Goal: Task Accomplishment & Management: Use online tool/utility

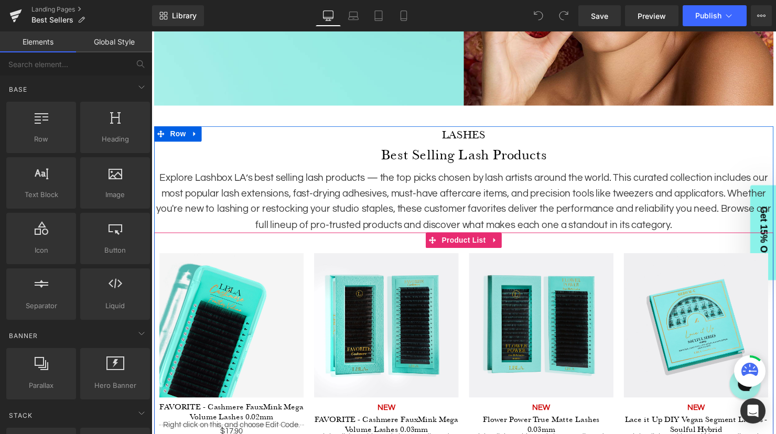
scroll to position [404, 0]
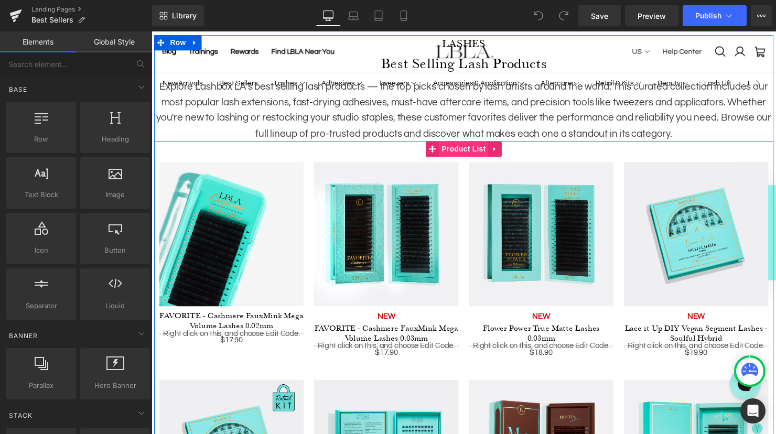
click at [471, 150] on span "Product List" at bounding box center [468, 151] width 50 height 16
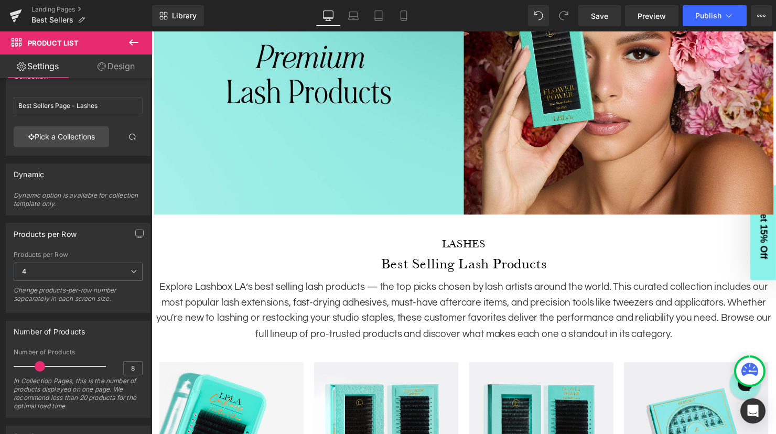
scroll to position [0, 0]
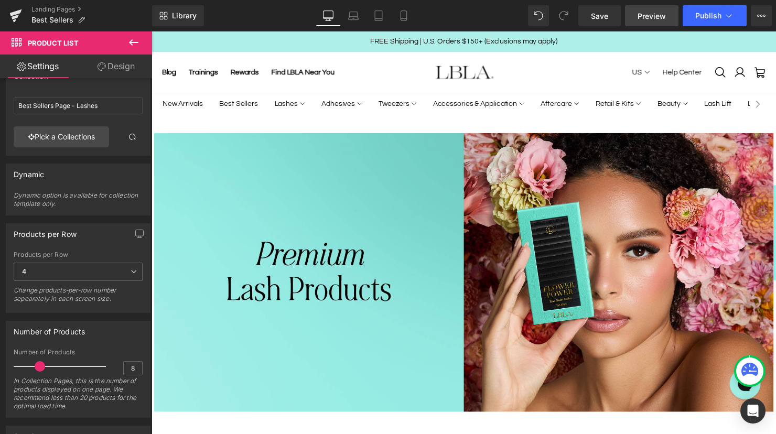
click at [651, 15] on span "Preview" at bounding box center [651, 15] width 28 height 11
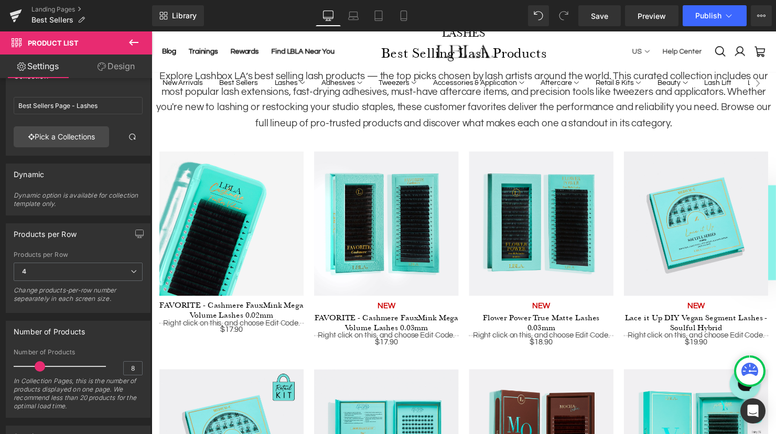
scroll to position [426, 0]
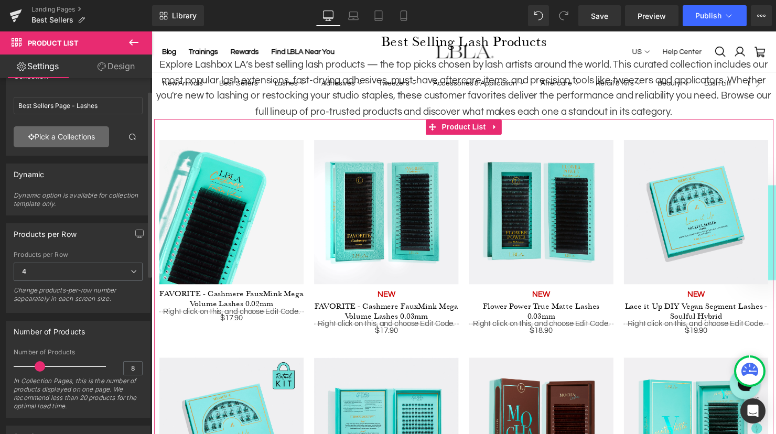
click at [57, 143] on link "Pick a Collections" at bounding box center [61, 136] width 95 height 21
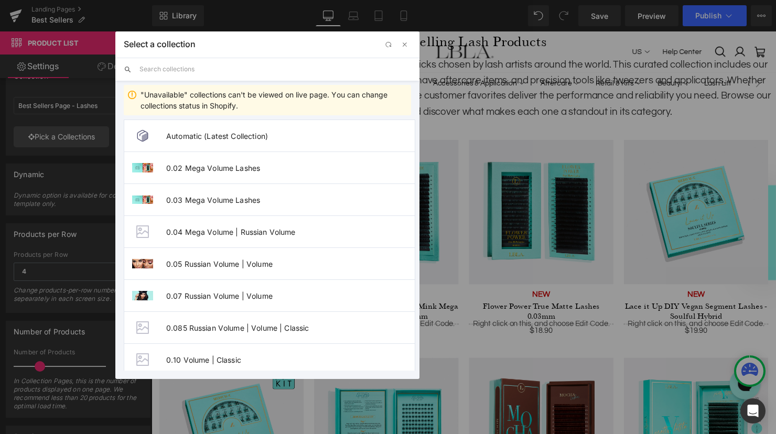
click at [201, 69] on input "text" at bounding box center [274, 69] width 271 height 23
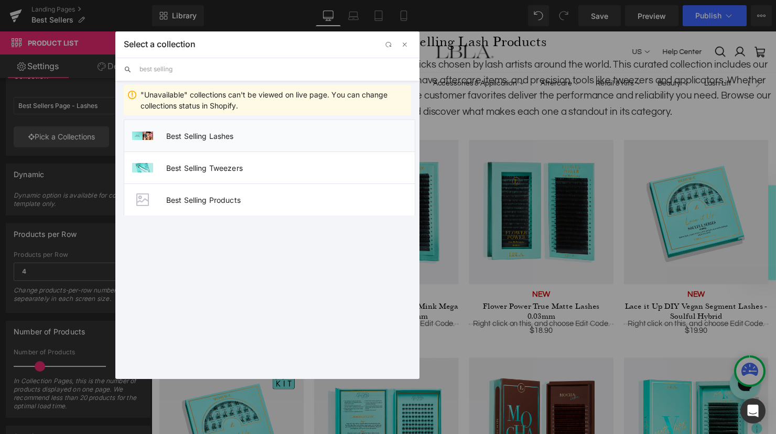
type input "best selling"
click at [204, 138] on span "Best Selling Lashes" at bounding box center [290, 136] width 248 height 9
type input "Best Selling Lashes"
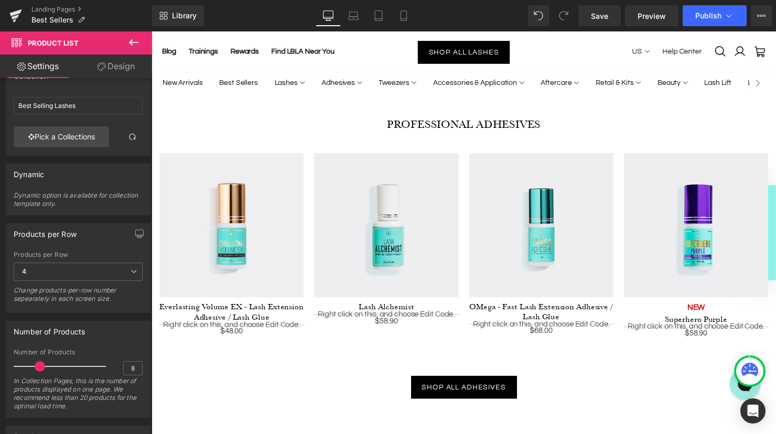
scroll to position [836, 0]
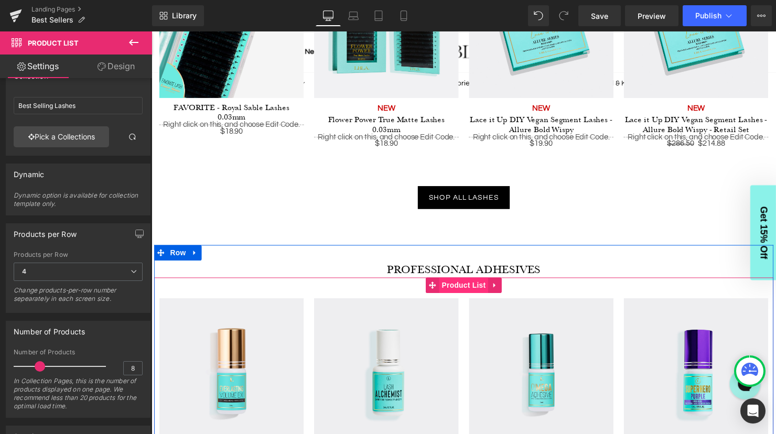
click at [472, 289] on span "Product List" at bounding box center [468, 289] width 50 height 16
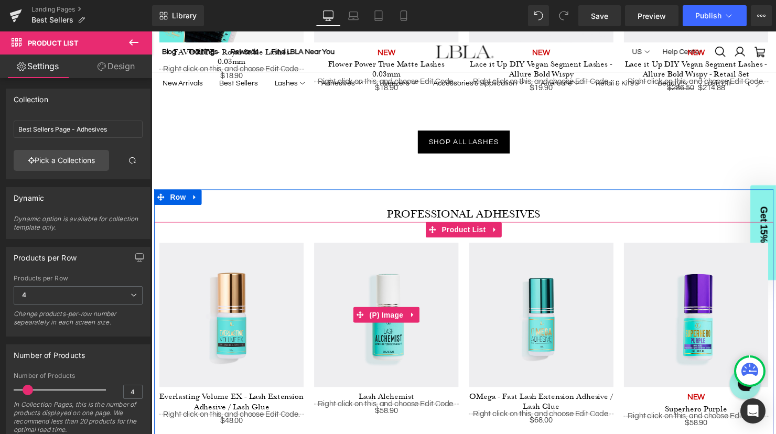
scroll to position [897, 0]
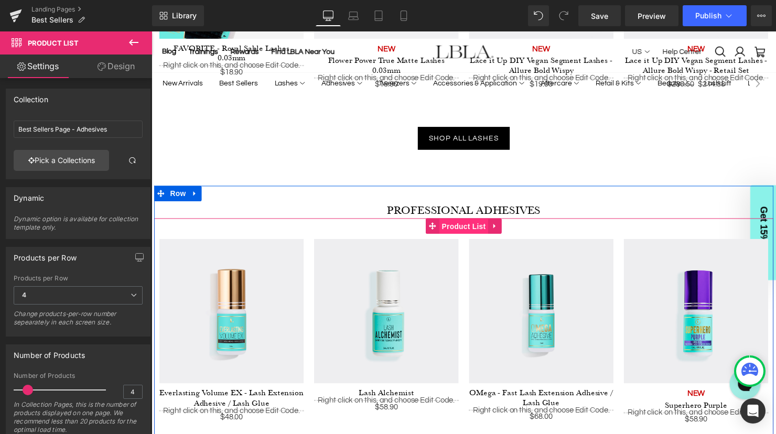
click at [466, 231] on span "Product List" at bounding box center [468, 230] width 50 height 16
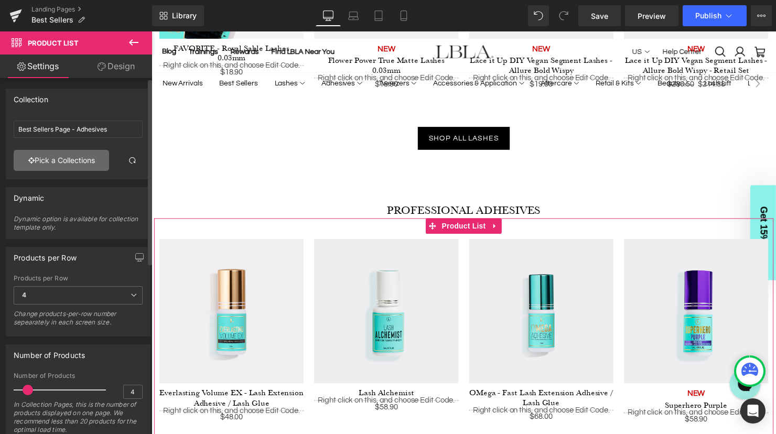
click at [70, 157] on link "Pick a Collections" at bounding box center [61, 160] width 95 height 21
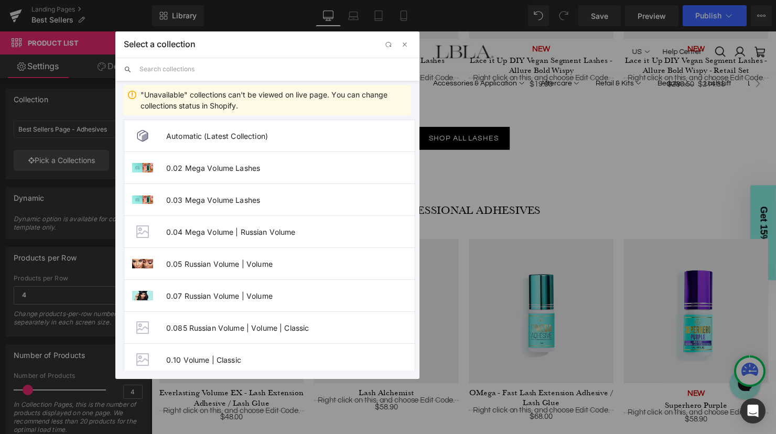
click at [170, 69] on input "text" at bounding box center [274, 69] width 271 height 23
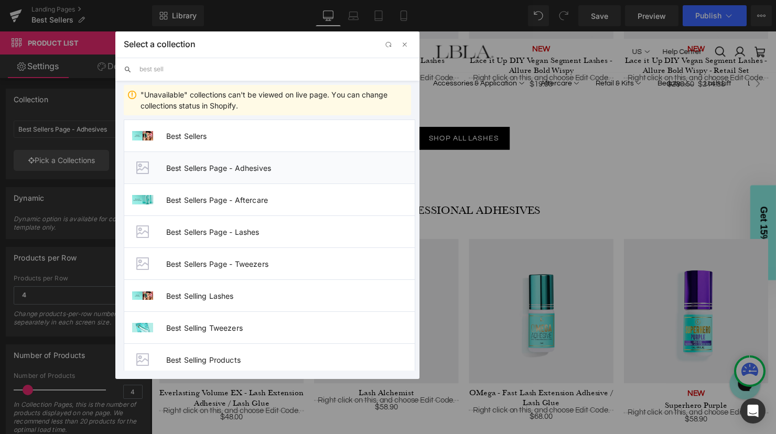
type input "best sell"
click at [209, 168] on span "Best Sellers Page - Adhesives" at bounding box center [290, 168] width 248 height 9
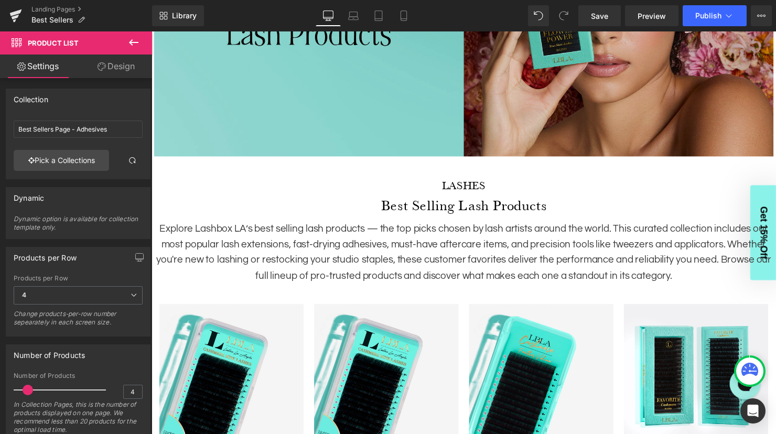
scroll to position [348, 0]
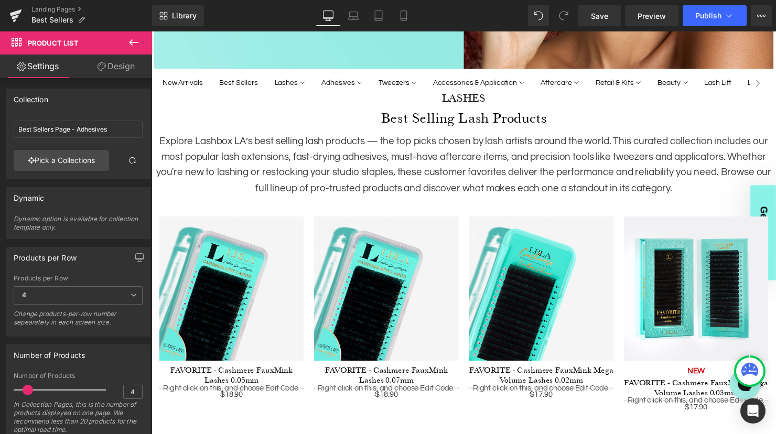
click at [459, 255] on img at bounding box center [390, 293] width 147 height 147
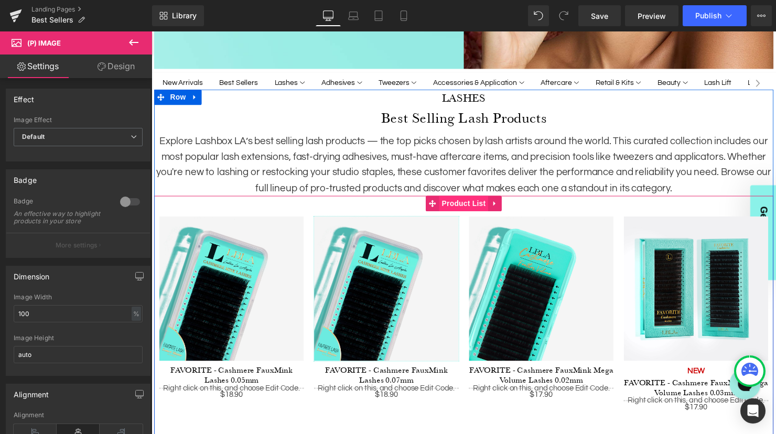
click at [456, 205] on span "Product List" at bounding box center [468, 207] width 50 height 16
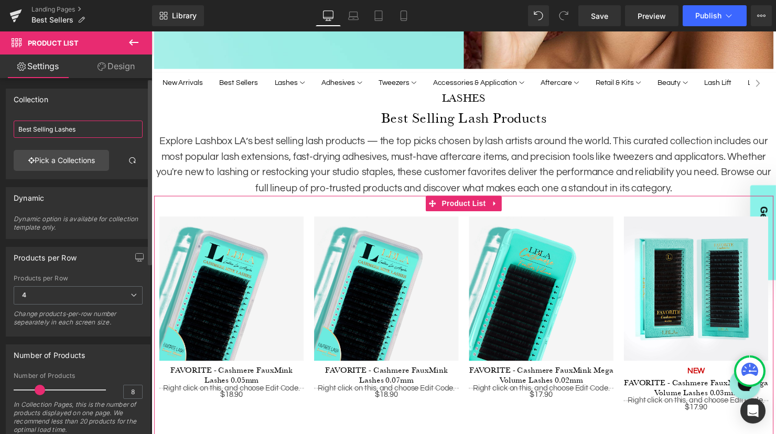
drag, startPoint x: 83, startPoint y: 129, endPoint x: 2, endPoint y: 128, distance: 81.8
click at [2, 128] on div "Collection Best Selling Lashes Best Selling Lashes Pick a Collections" at bounding box center [78, 130] width 157 height 99
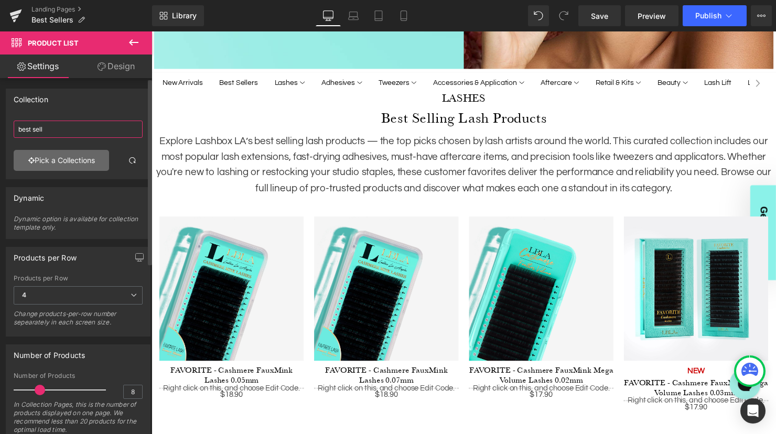
type input "best sell"
click at [70, 157] on link "Pick a Collections" at bounding box center [61, 160] width 95 height 21
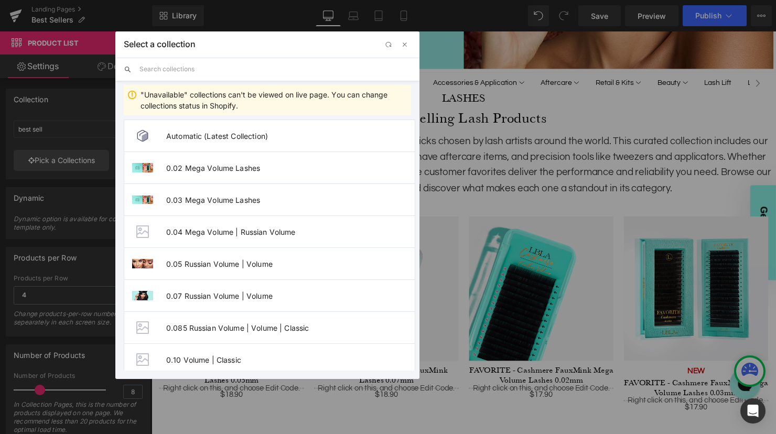
click at [206, 63] on input "text" at bounding box center [274, 69] width 271 height 23
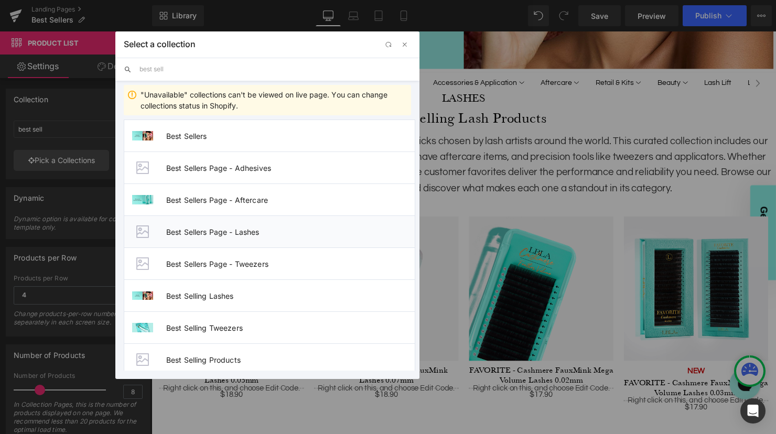
type input "best sell"
click at [233, 233] on span "Best Sellers Page - Lashes" at bounding box center [290, 231] width 248 height 9
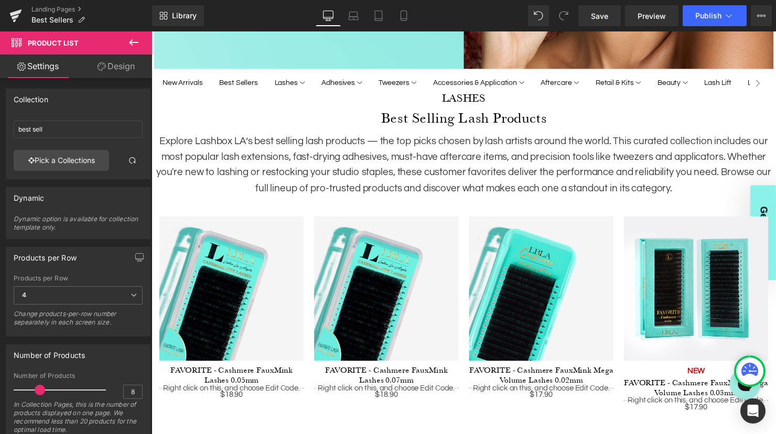
type input "Best Sellers Page - Lashes"
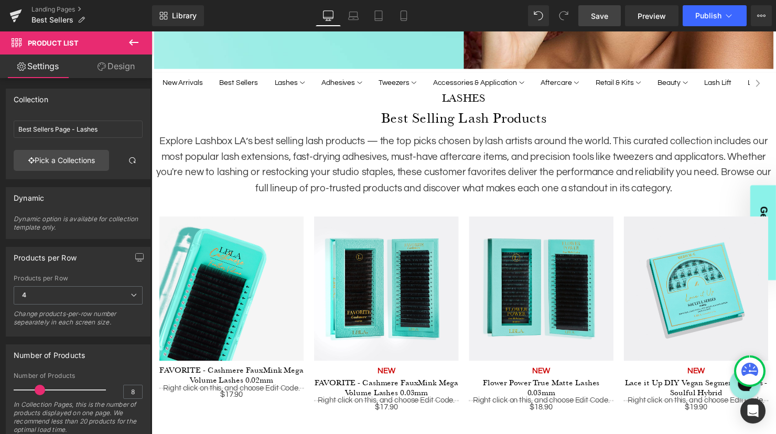
drag, startPoint x: 605, startPoint y: 17, endPoint x: 477, endPoint y: 55, distance: 133.5
click at [605, 17] on span "Save" at bounding box center [599, 15] width 17 height 11
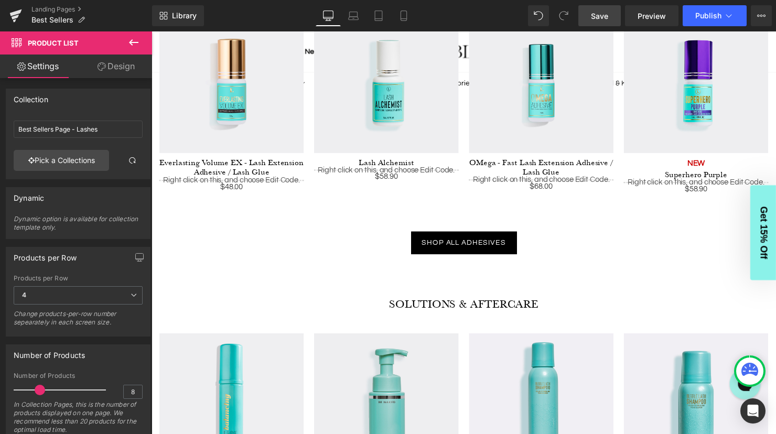
scroll to position [1247, 0]
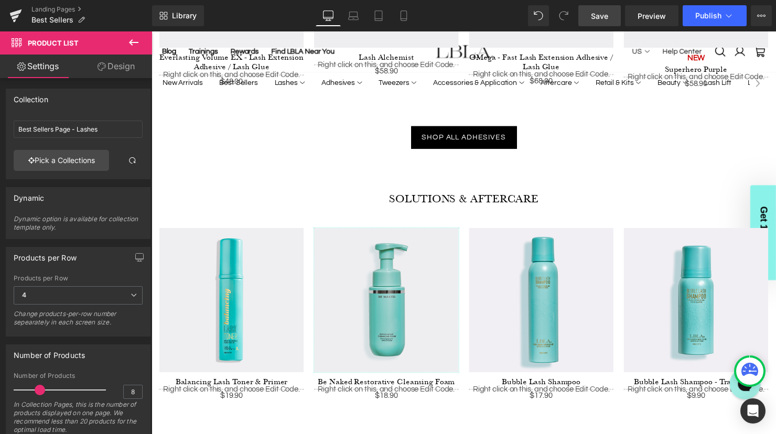
click at [450, 268] on img at bounding box center [390, 304] width 147 height 147
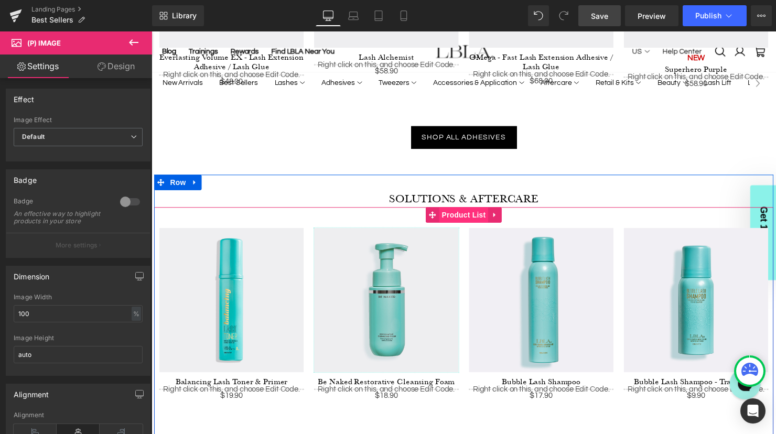
click at [462, 217] on span "Product List" at bounding box center [468, 218] width 50 height 16
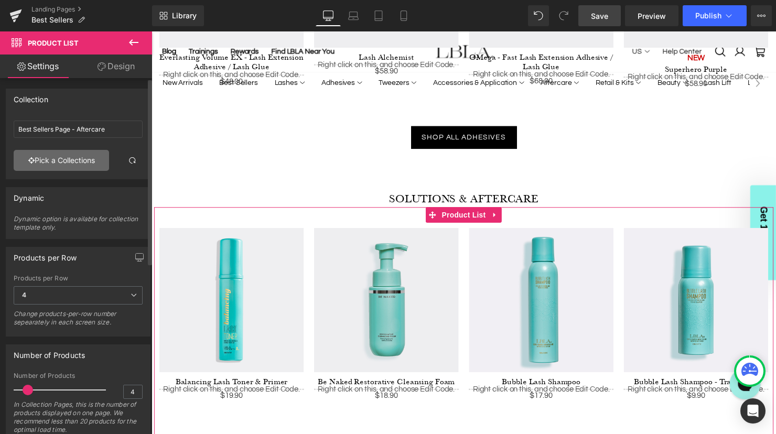
click at [56, 161] on link "Pick a Collections" at bounding box center [61, 160] width 95 height 21
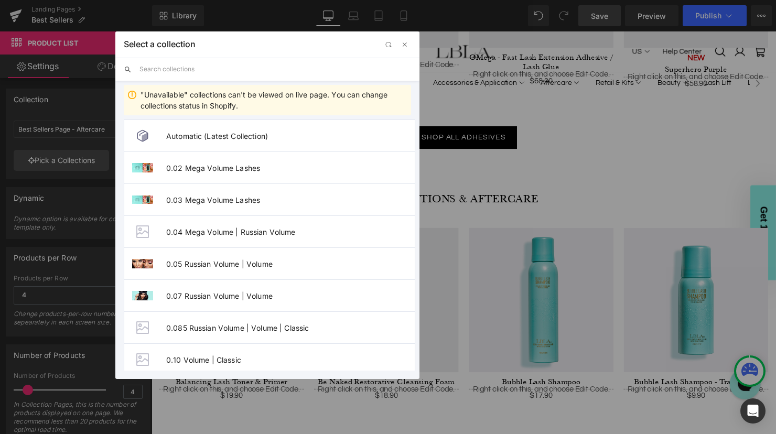
click at [206, 64] on input "text" at bounding box center [274, 69] width 271 height 23
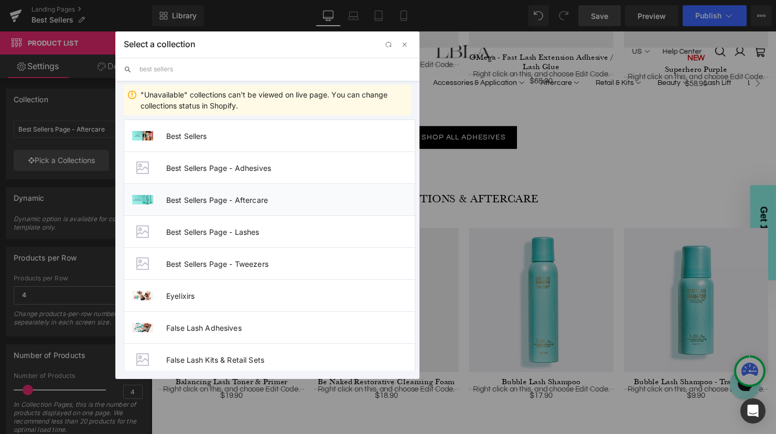
type input "best sellers"
click at [234, 201] on span "Best Sellers Page - Aftercare" at bounding box center [290, 199] width 248 height 9
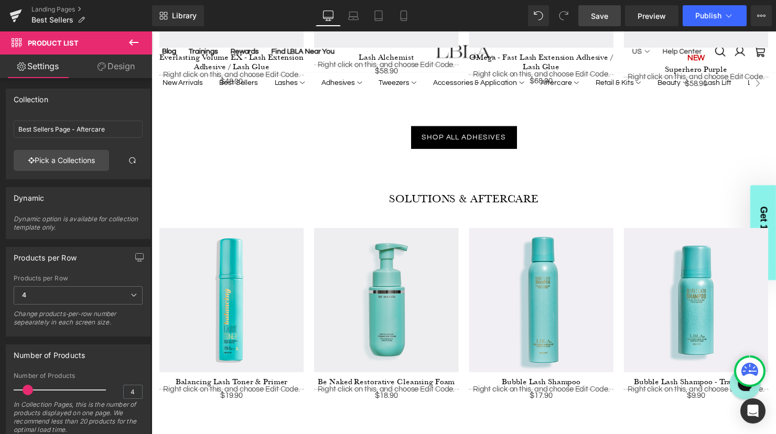
click at [598, 18] on span "Save" at bounding box center [599, 15] width 17 height 11
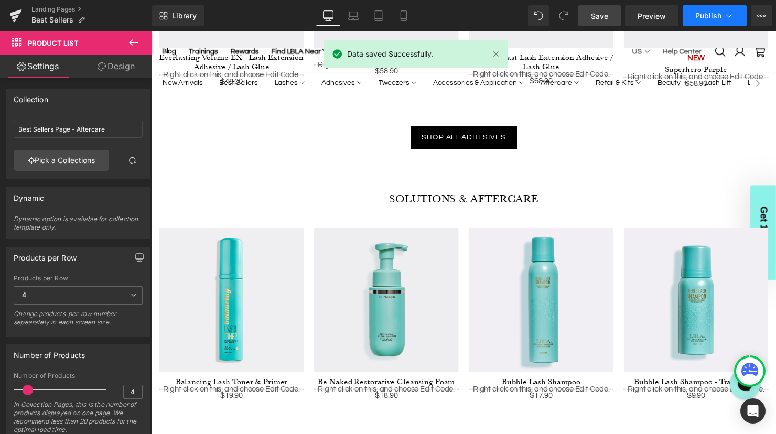
click at [714, 15] on span "Publish" at bounding box center [708, 16] width 26 height 8
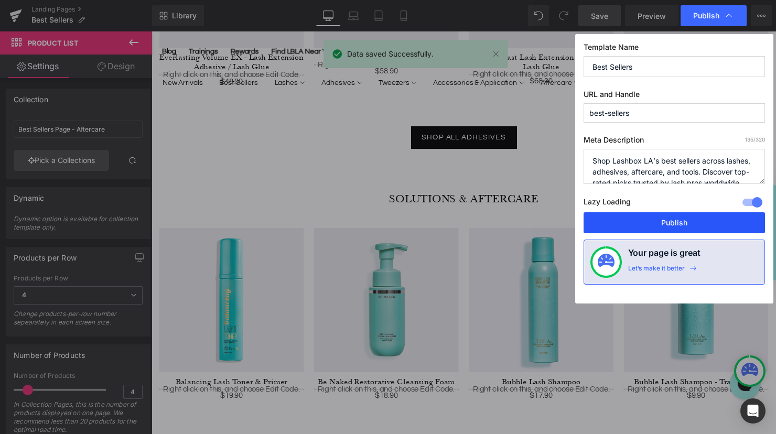
click at [677, 226] on button "Publish" at bounding box center [673, 222] width 181 height 21
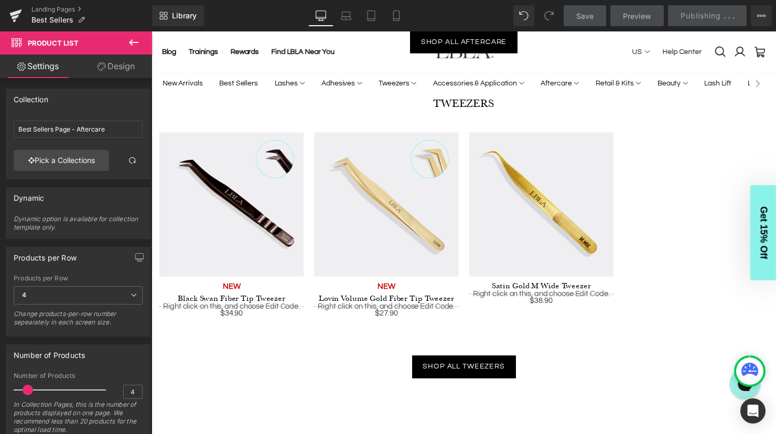
scroll to position [1665, 0]
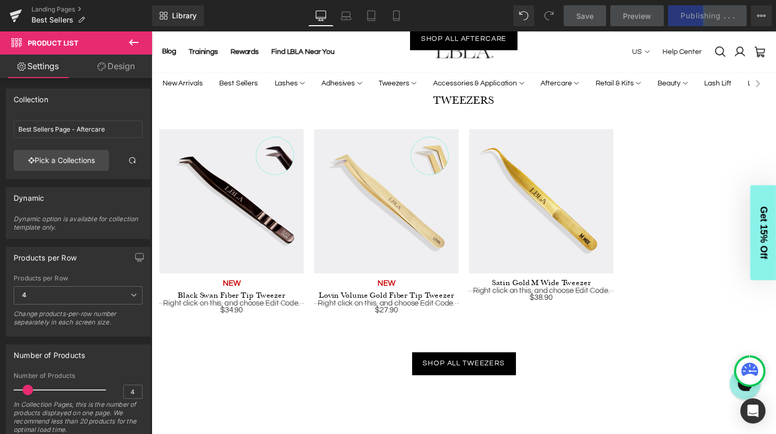
click at [456, 198] on img at bounding box center [390, 203] width 147 height 147
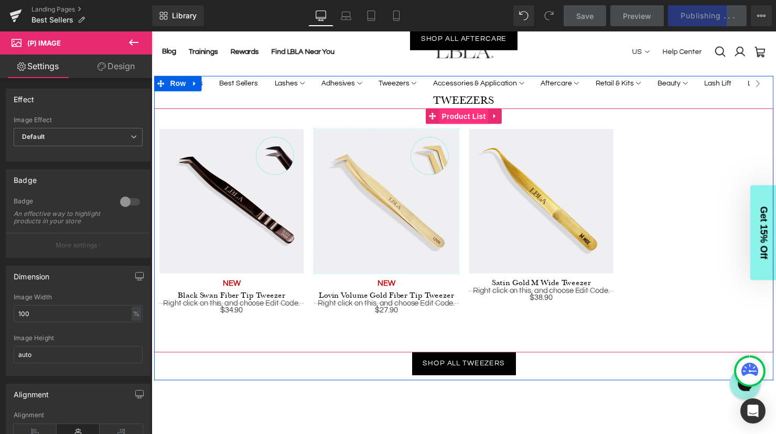
click at [470, 121] on span "Product List" at bounding box center [468, 118] width 50 height 16
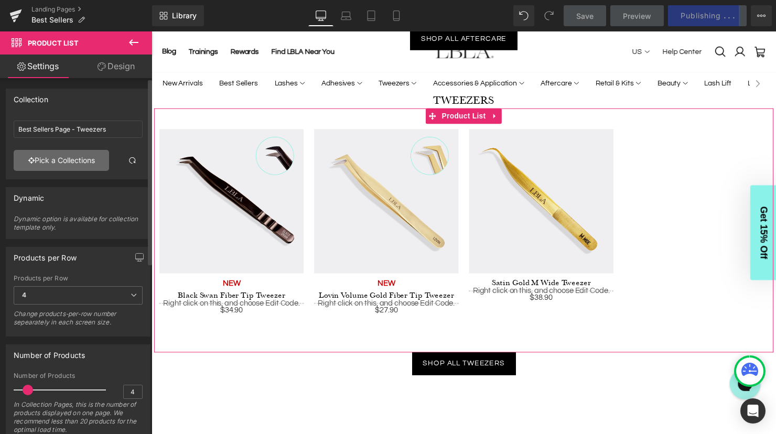
click at [70, 158] on link "Pick a Collections" at bounding box center [61, 160] width 95 height 21
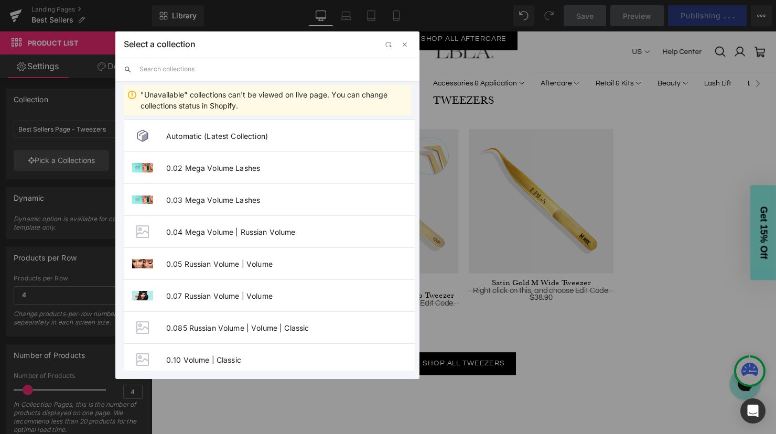
click at [197, 73] on input "text" at bounding box center [274, 69] width 271 height 23
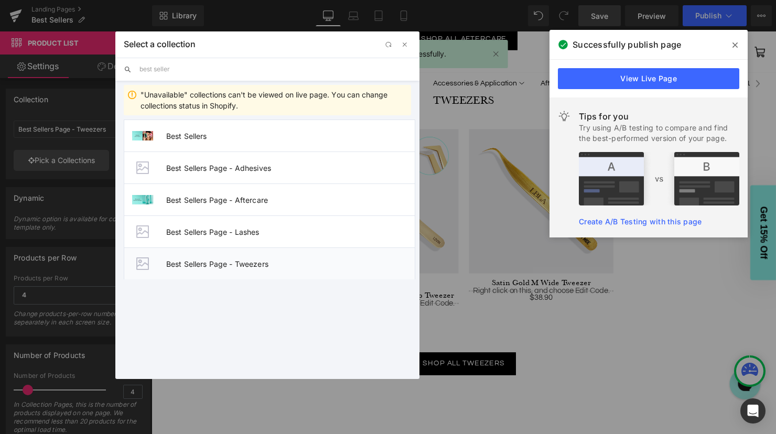
type input "best seller"
click at [227, 270] on li "Best Sellers Page - Tweezers" at bounding box center [269, 263] width 291 height 32
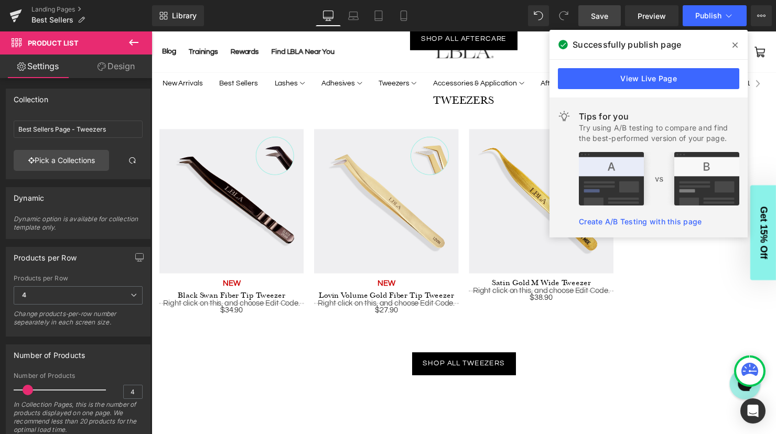
click at [603, 2] on div "Library Desktop Desktop Laptop Tablet Mobile Save Preview Publish Scheduled Vie…" at bounding box center [464, 15] width 624 height 31
click at [600, 10] on span "Save" at bounding box center [599, 15] width 17 height 11
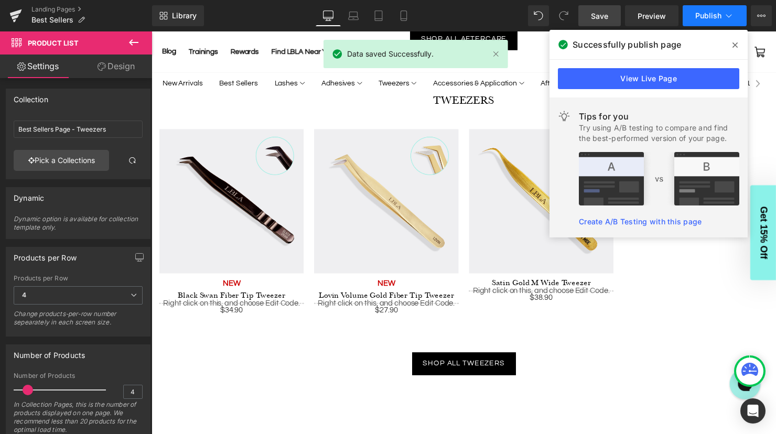
click at [716, 5] on button "Publish" at bounding box center [714, 15] width 64 height 21
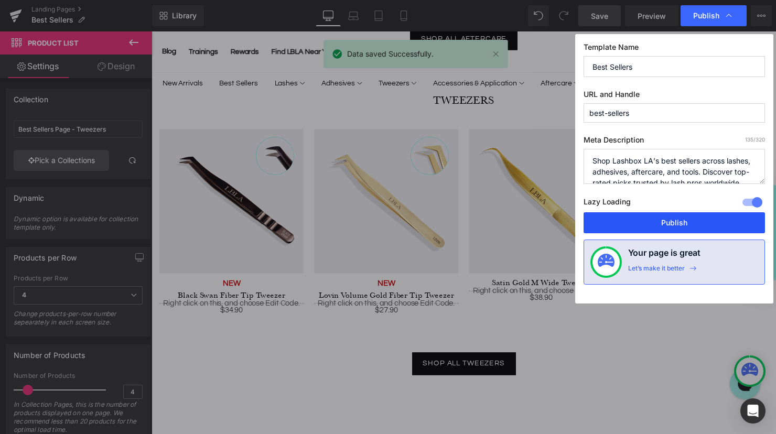
click at [679, 219] on button "Publish" at bounding box center [673, 222] width 181 height 21
